Goal: Communication & Community: Answer question/provide support

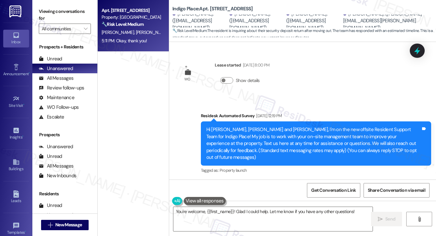
scroll to position [2037, 0]
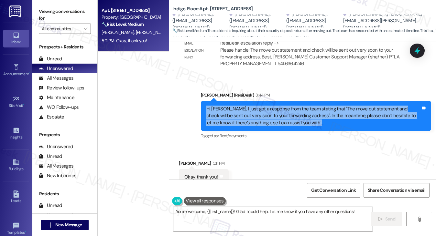
click at [278, 106] on div "Hi [PERSON_NAME], I just got a response from the team stating that "The move ou…" at bounding box center [313, 116] width 214 height 21
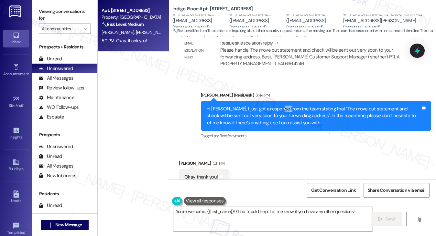
click at [278, 106] on div "Hi [PERSON_NAME], I just got a response from the team stating that "The move ou…" at bounding box center [313, 116] width 214 height 21
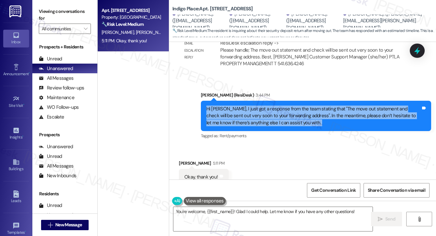
click at [278, 106] on div "Hi [PERSON_NAME], I just got a response from the team stating that "The move ou…" at bounding box center [313, 116] width 214 height 21
click at [335, 106] on div "Hi [PERSON_NAME], I just got a response from the team stating that "The move ou…" at bounding box center [313, 116] width 214 height 21
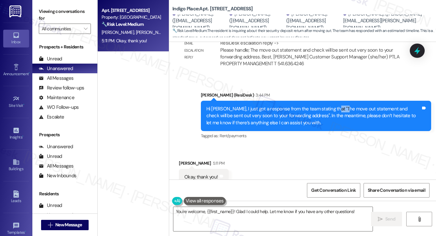
click at [335, 106] on div "Hi [PERSON_NAME], I just got a response from the team stating that "The move ou…" at bounding box center [313, 116] width 214 height 21
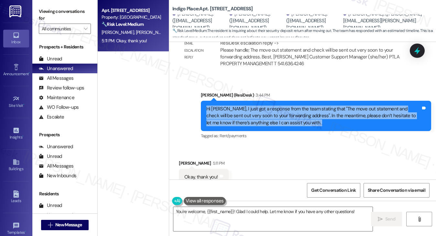
click at [335, 106] on div "Hi [PERSON_NAME], I just got a response from the team stating that "The move ou…" at bounding box center [313, 116] width 214 height 21
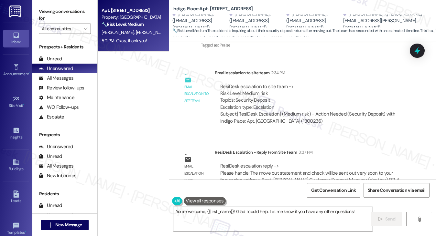
scroll to position [1843, 0]
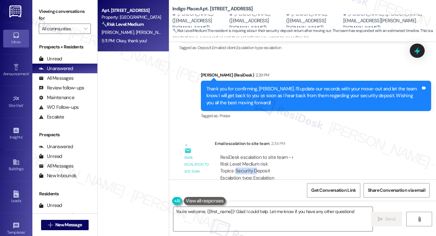
drag, startPoint x: 236, startPoint y: 148, endPoint x: 261, endPoint y: 153, distance: 25.6
click at [261, 154] on div "ResiDesk escalation to site team -> Risk Level: Medium risk Topics: Security De…" at bounding box center [311, 168] width 183 height 28
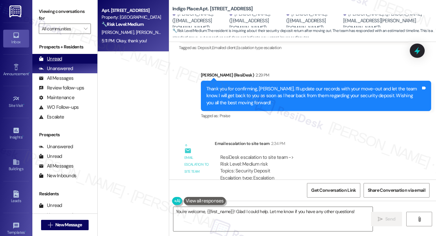
click at [61, 62] on div "Unread (0)" at bounding box center [64, 59] width 65 height 10
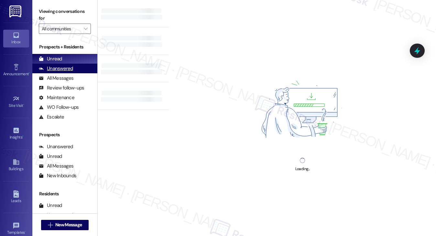
click at [66, 70] on div "Unanswered" at bounding box center [56, 68] width 34 height 7
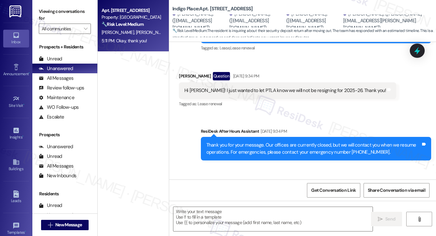
scroll to position [614, 0]
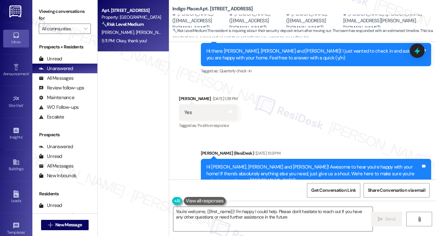
type textarea "You're welcome, {{first_name}}! I'm happy I could help. Please don't hesitate t…"
